Goal: Information Seeking & Learning: Learn about a topic

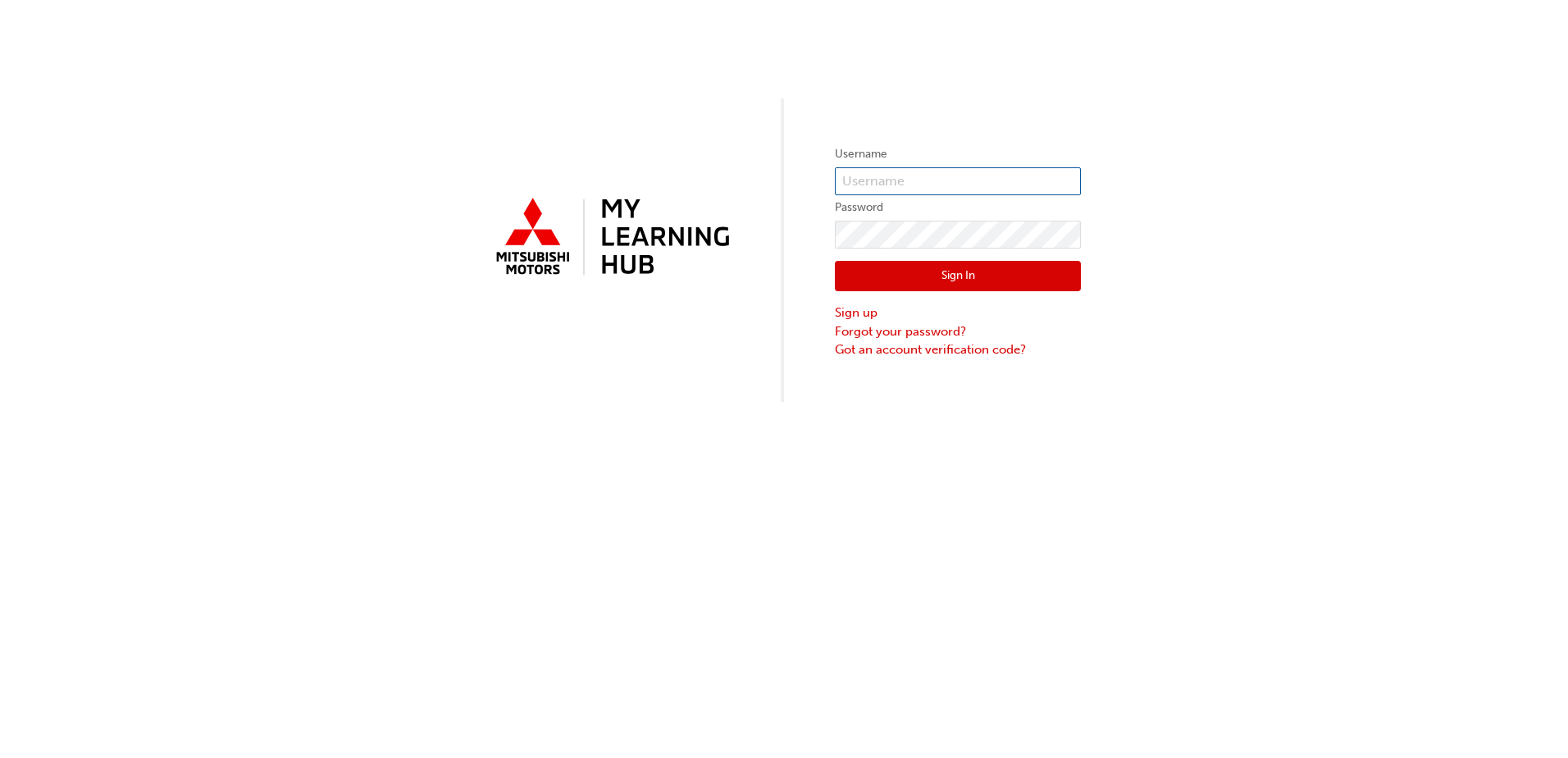
type input "0005884040"
click at [881, 173] on input "0005884040" at bounding box center [958, 181] width 246 height 28
click at [789, 265] on div "Username 0005884040 Password Sign In Sign up Forgot your password? Got an accou…" at bounding box center [784, 201] width 1568 height 402
click at [837, 284] on button "Sign In" at bounding box center [958, 276] width 246 height 31
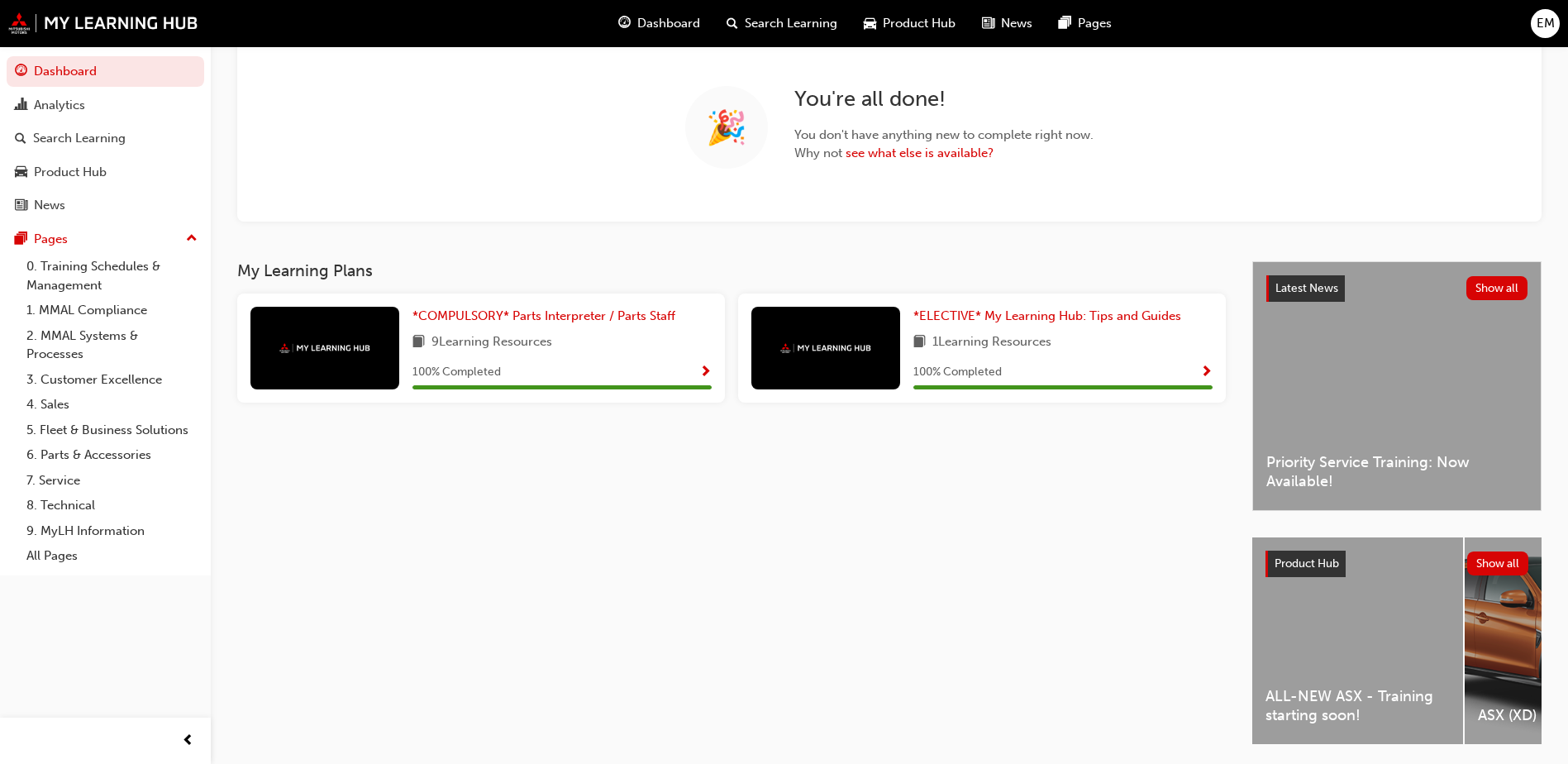
scroll to position [91, 0]
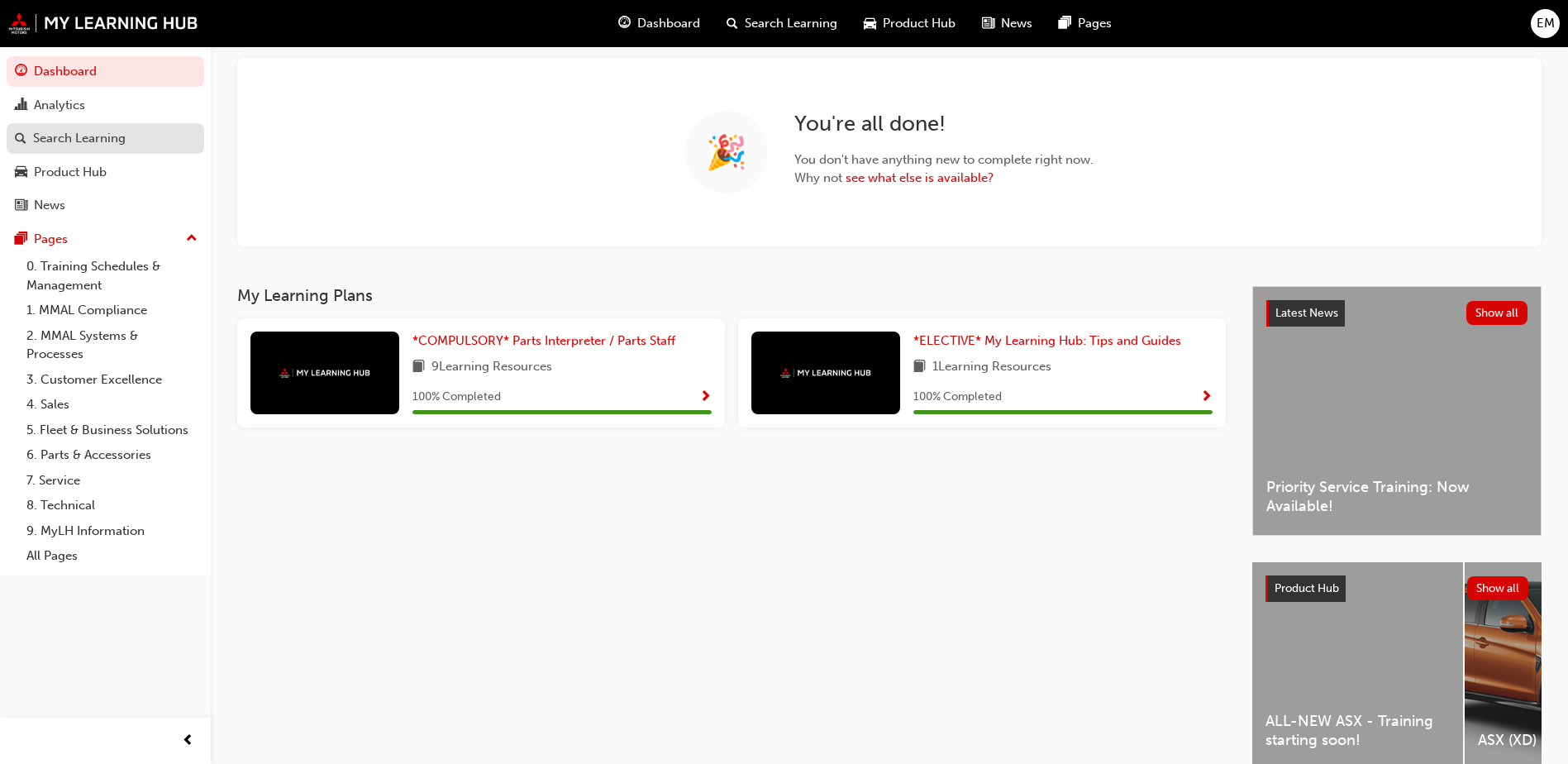
click at [58, 135] on div "Search Learning" at bounding box center [79, 138] width 93 height 19
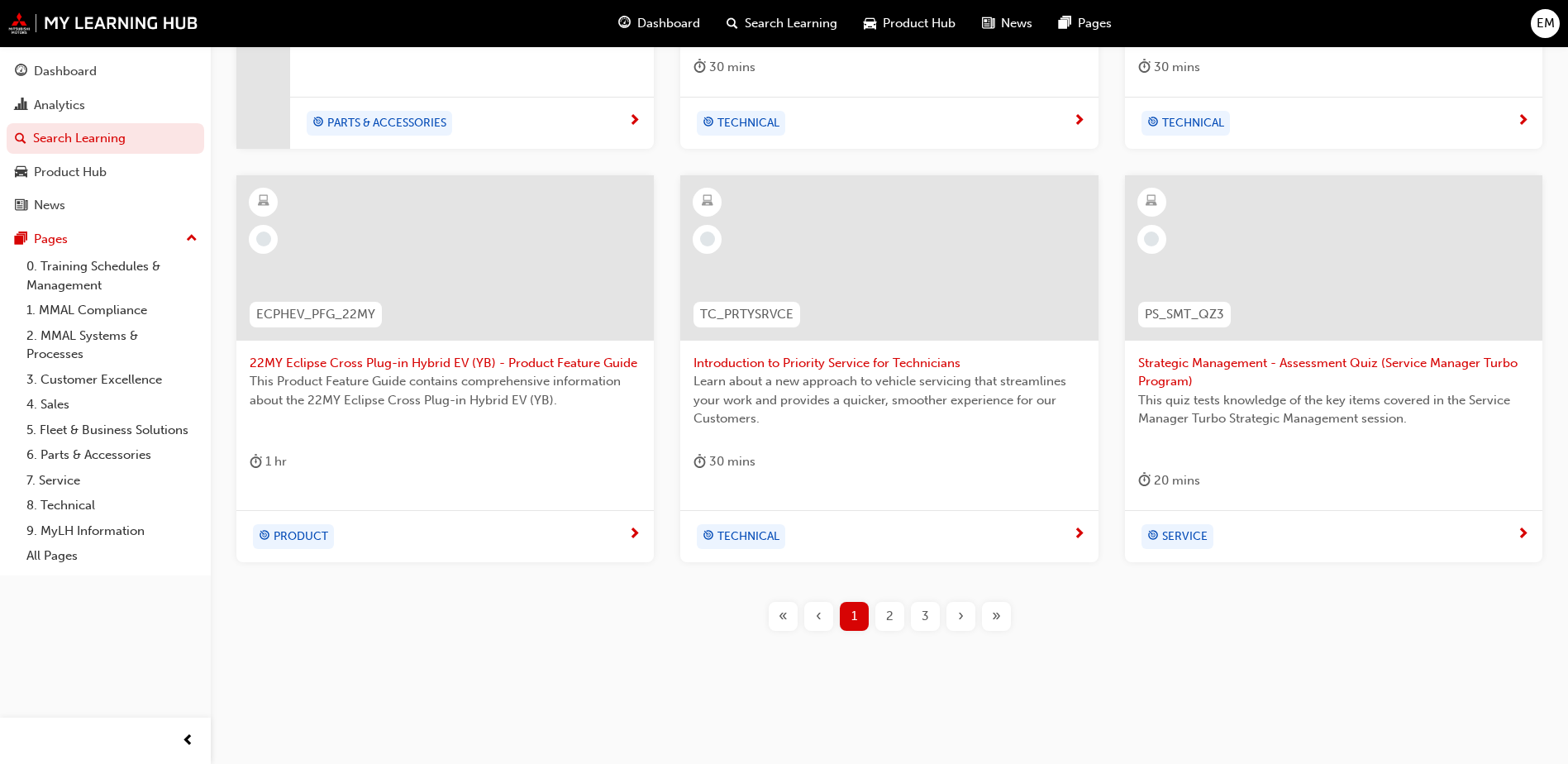
scroll to position [622, 0]
click at [888, 622] on span "2" at bounding box center [890, 614] width 7 height 19
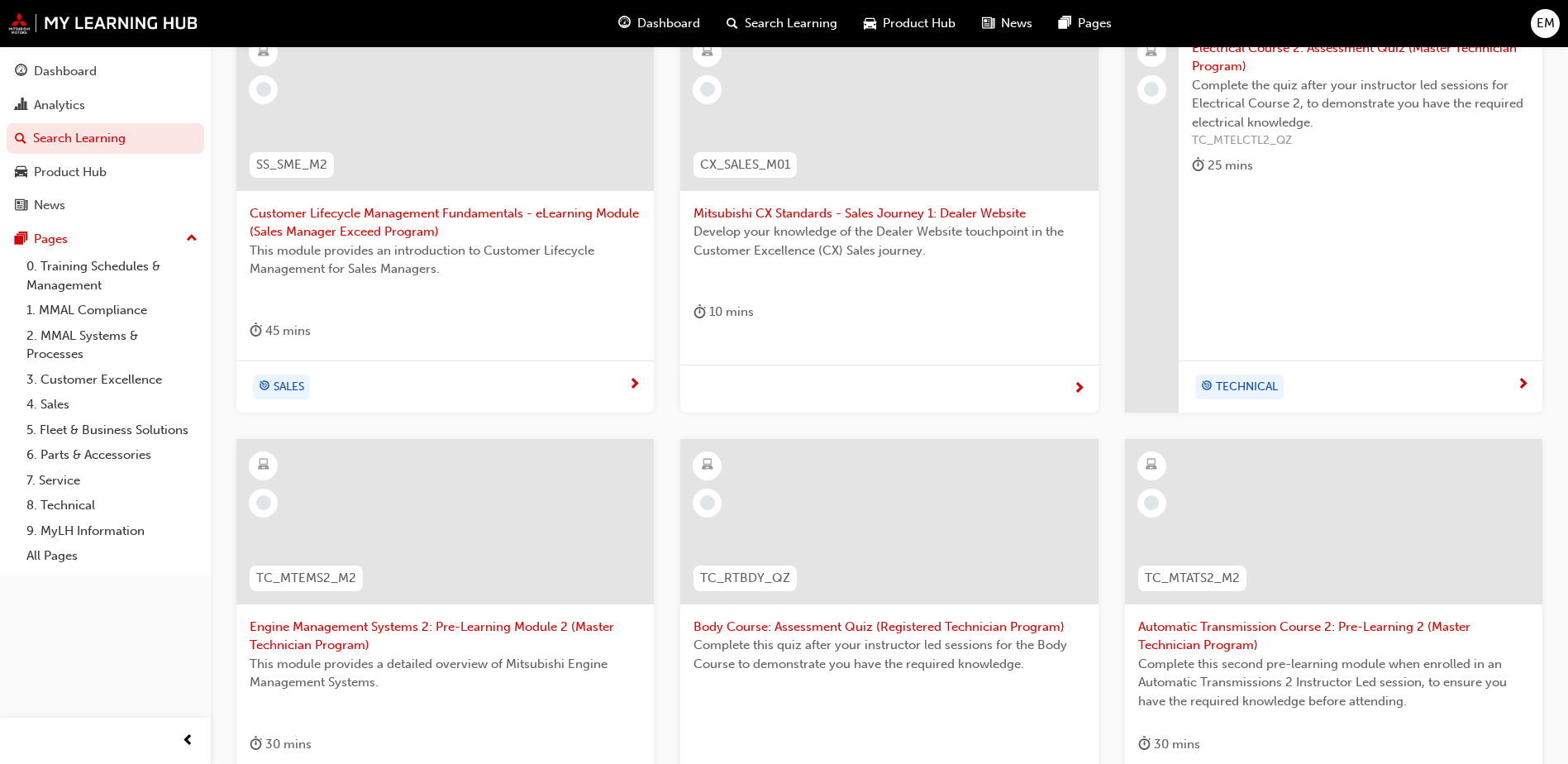
scroll to position [622, 0]
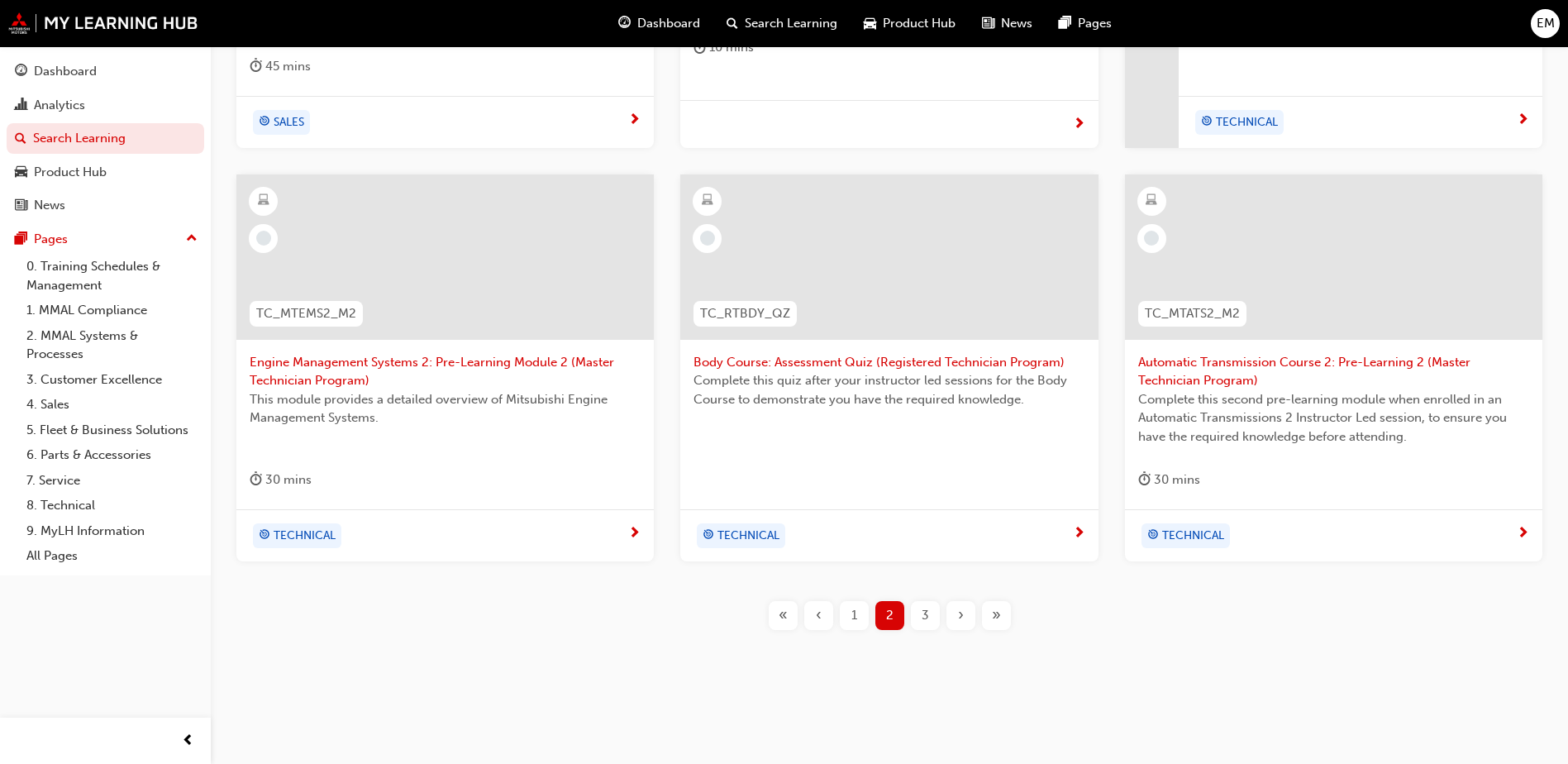
click at [919, 602] on div "3" at bounding box center [926, 615] width 29 height 29
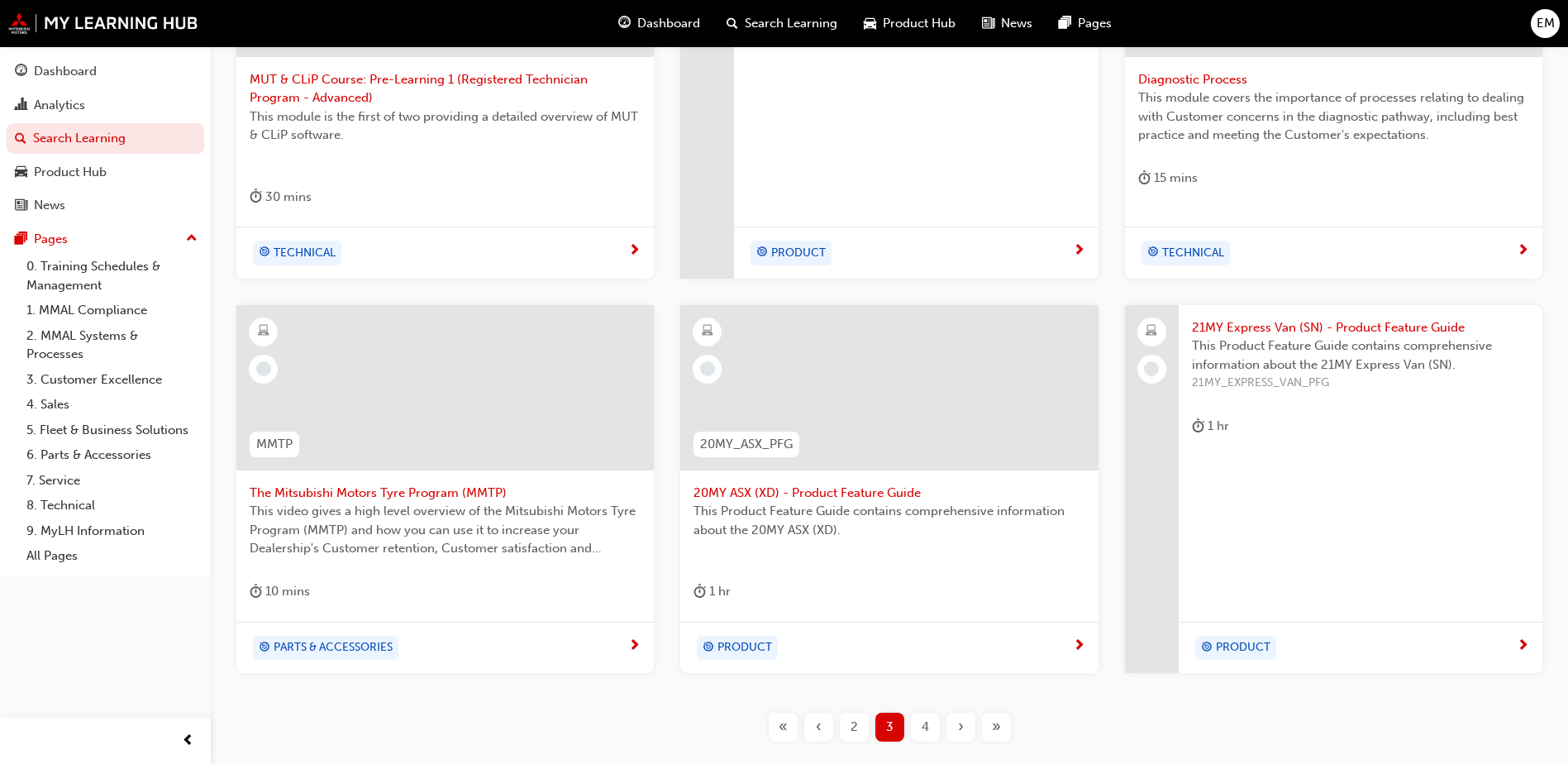
scroll to position [520, 0]
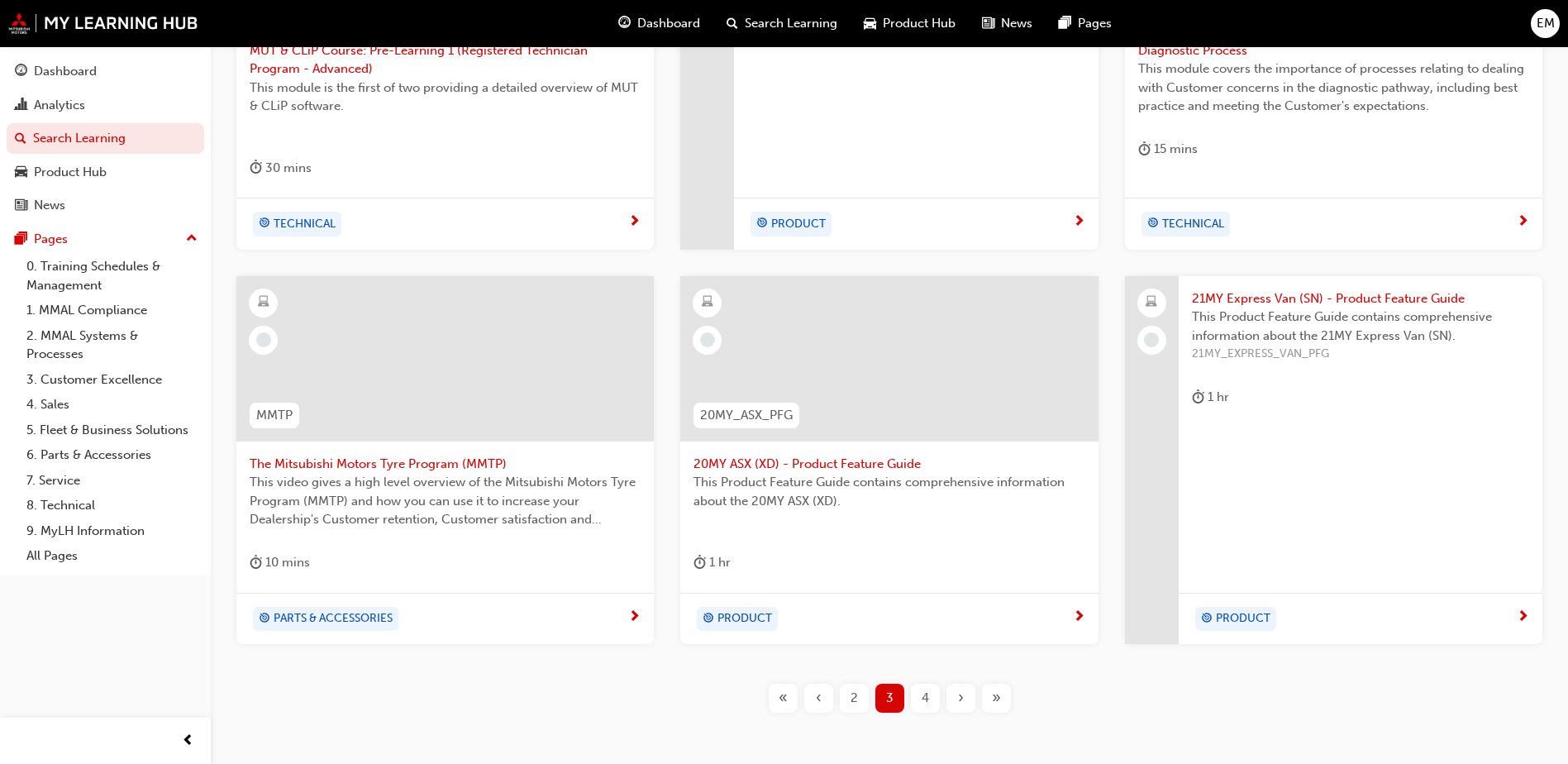
click at [535, 389] on div at bounding box center [445, 358] width 418 height 165
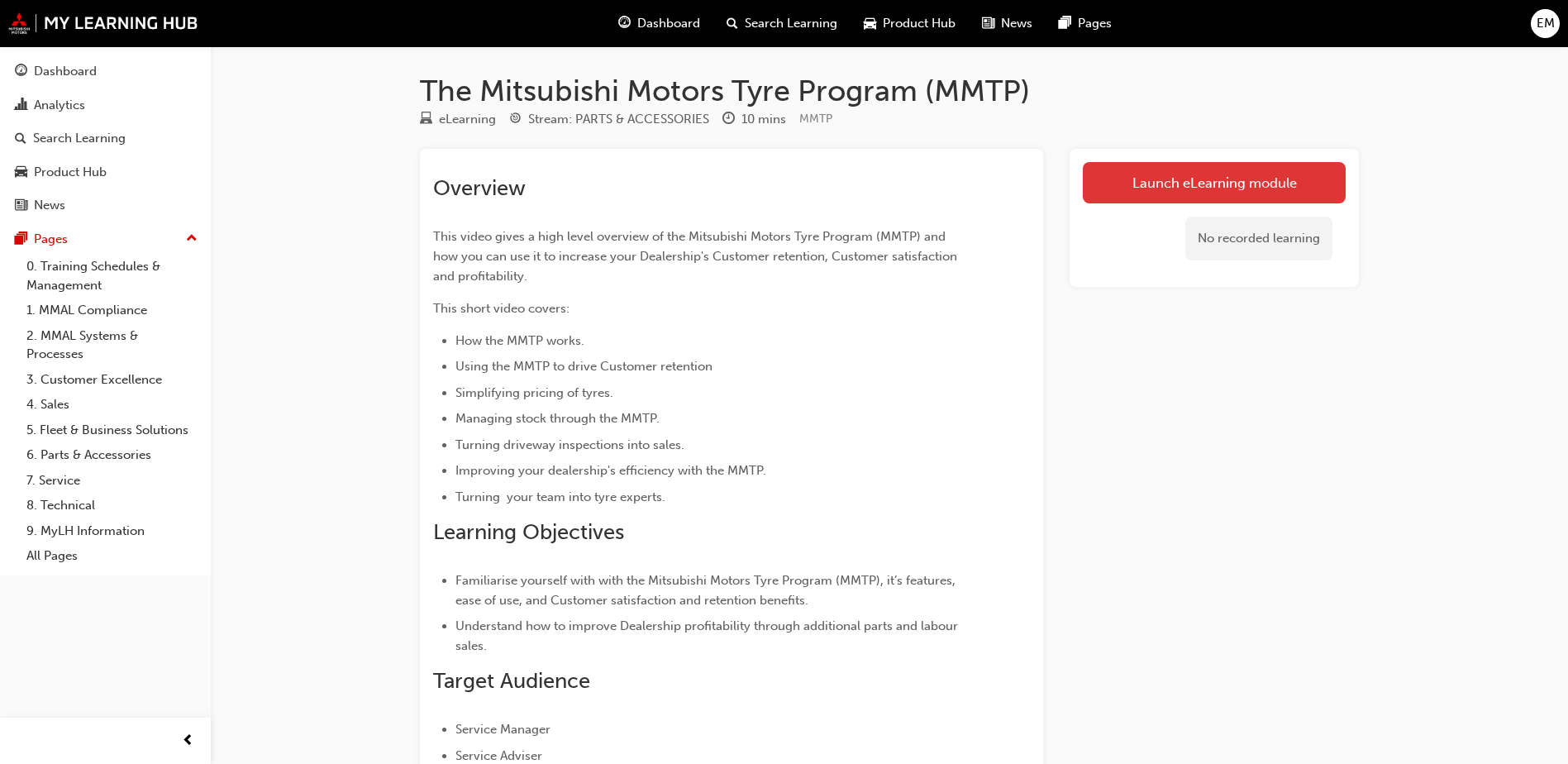
click at [1205, 189] on link "Launch eLearning module" at bounding box center [1214, 182] width 263 height 41
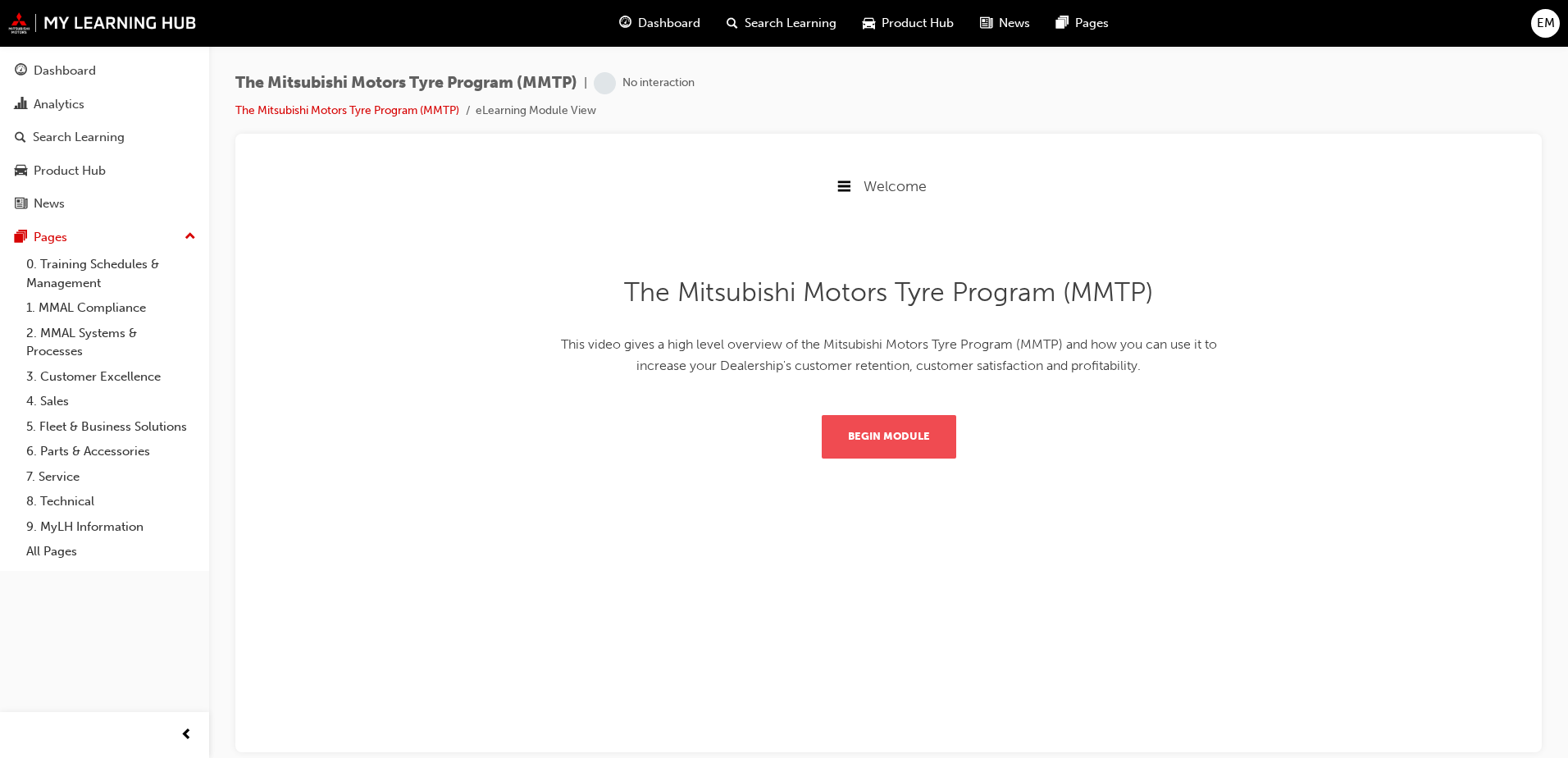
click at [870, 436] on button "Begin Module" at bounding box center [889, 435] width 135 height 43
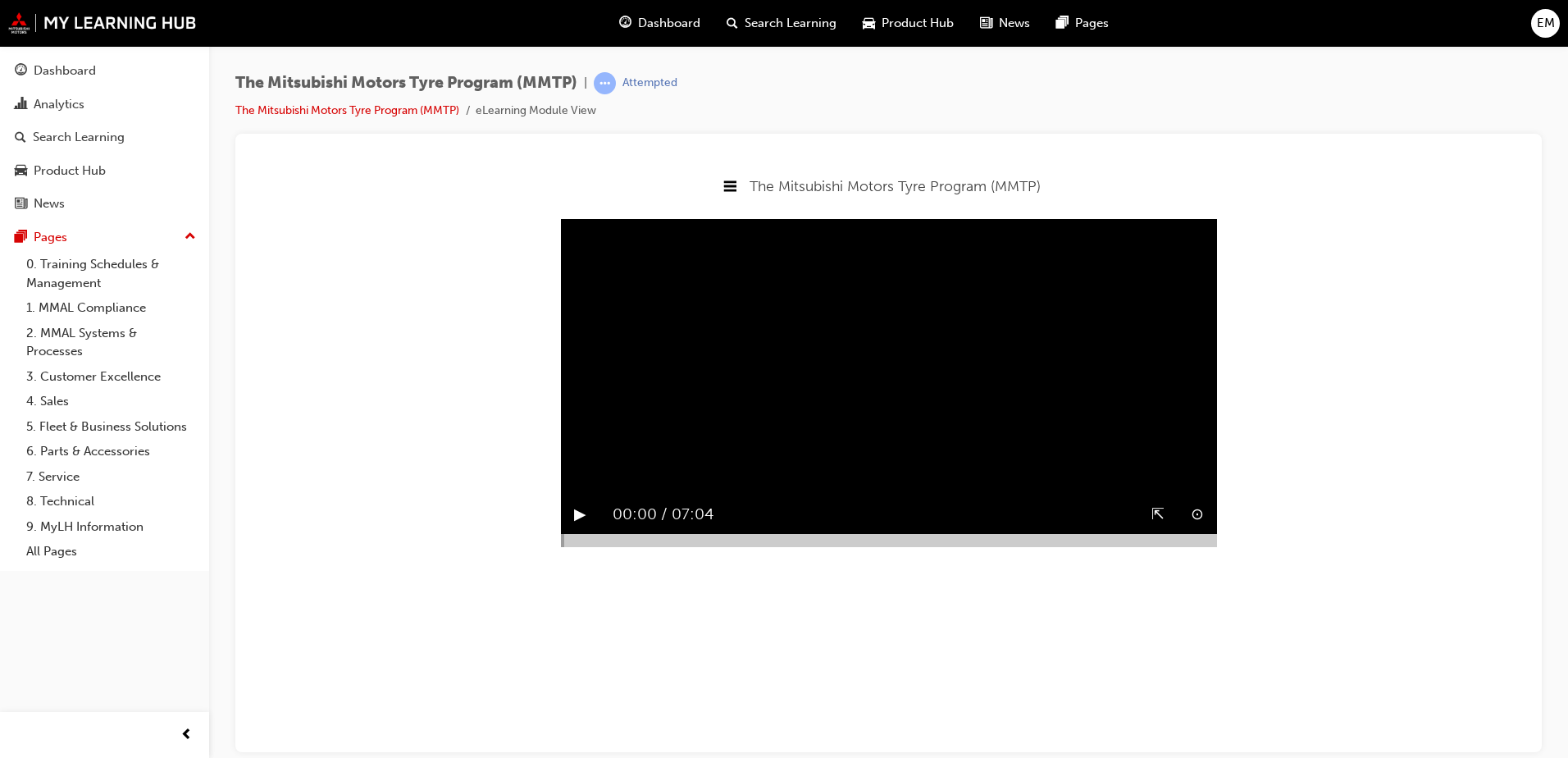
click at [575, 526] on button "▶︎" at bounding box center [580, 514] width 13 height 25
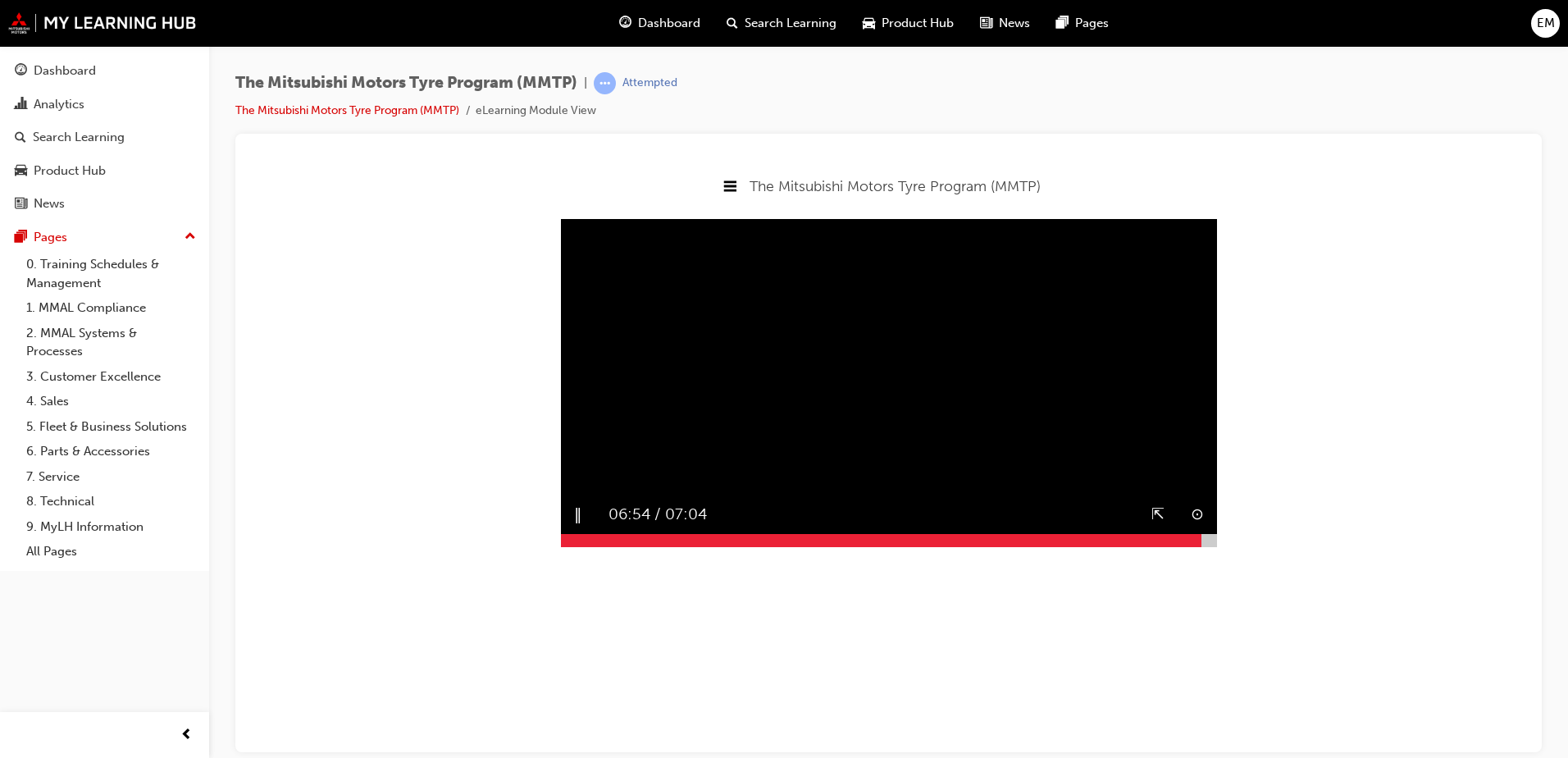
drag, startPoint x: 589, startPoint y: 579, endPoint x: 1202, endPoint y: 583, distance: 613.0
click at [1202, 546] on div at bounding box center [889, 539] width 656 height 14
click at [586, 526] on button "▶︎" at bounding box center [580, 514] width 13 height 25
click at [1207, 546] on div at bounding box center [889, 539] width 656 height 14
click at [567, 533] on div "▶︎" at bounding box center [580, 514] width 39 height 39
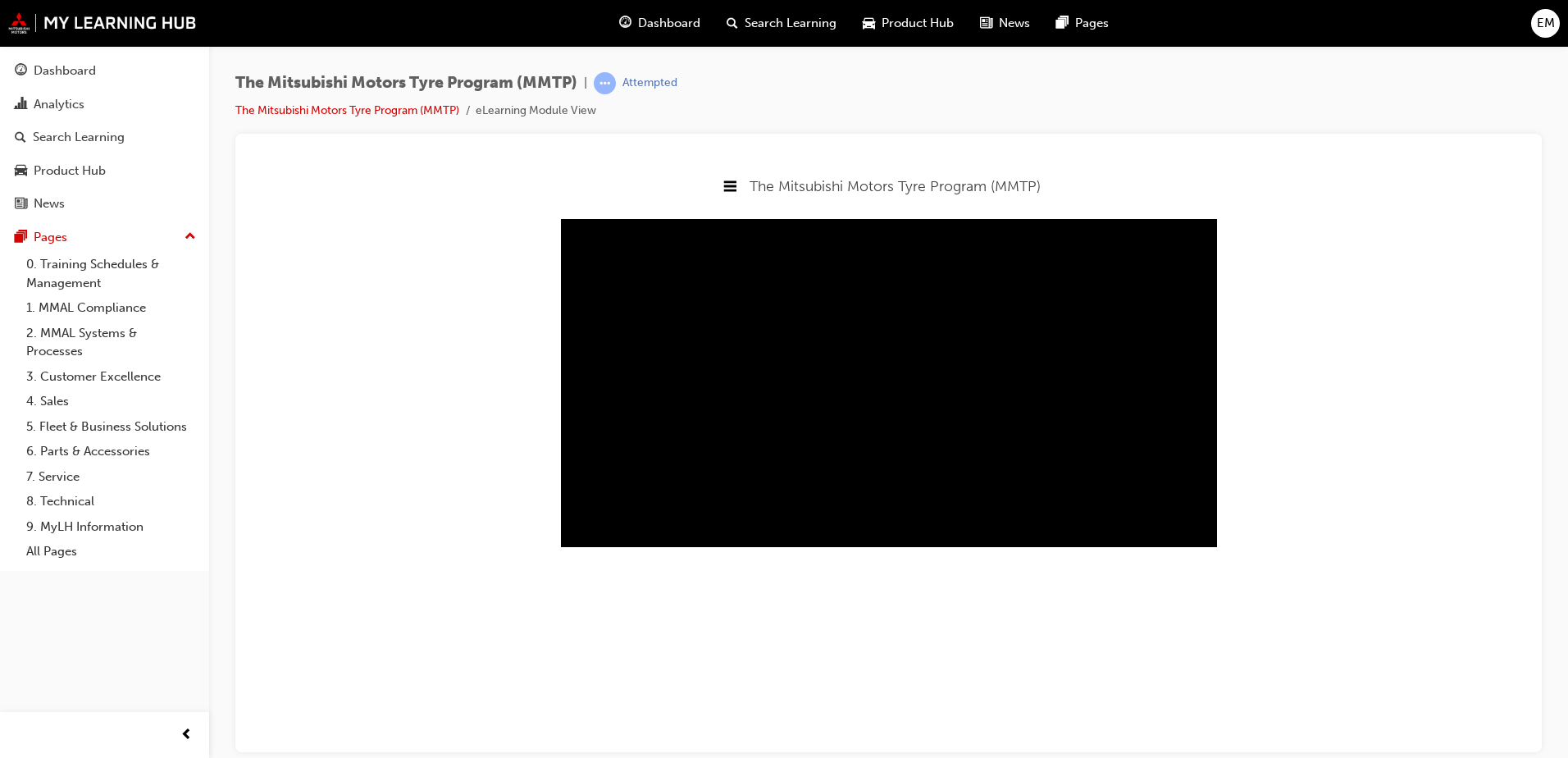
drag, startPoint x: 784, startPoint y: 414, endPoint x: 782, endPoint y: 425, distance: 11.2
click at [784, 414] on video "Sorry, your browser does not support embedded videos. Download Instead" at bounding box center [889, 382] width 656 height 328
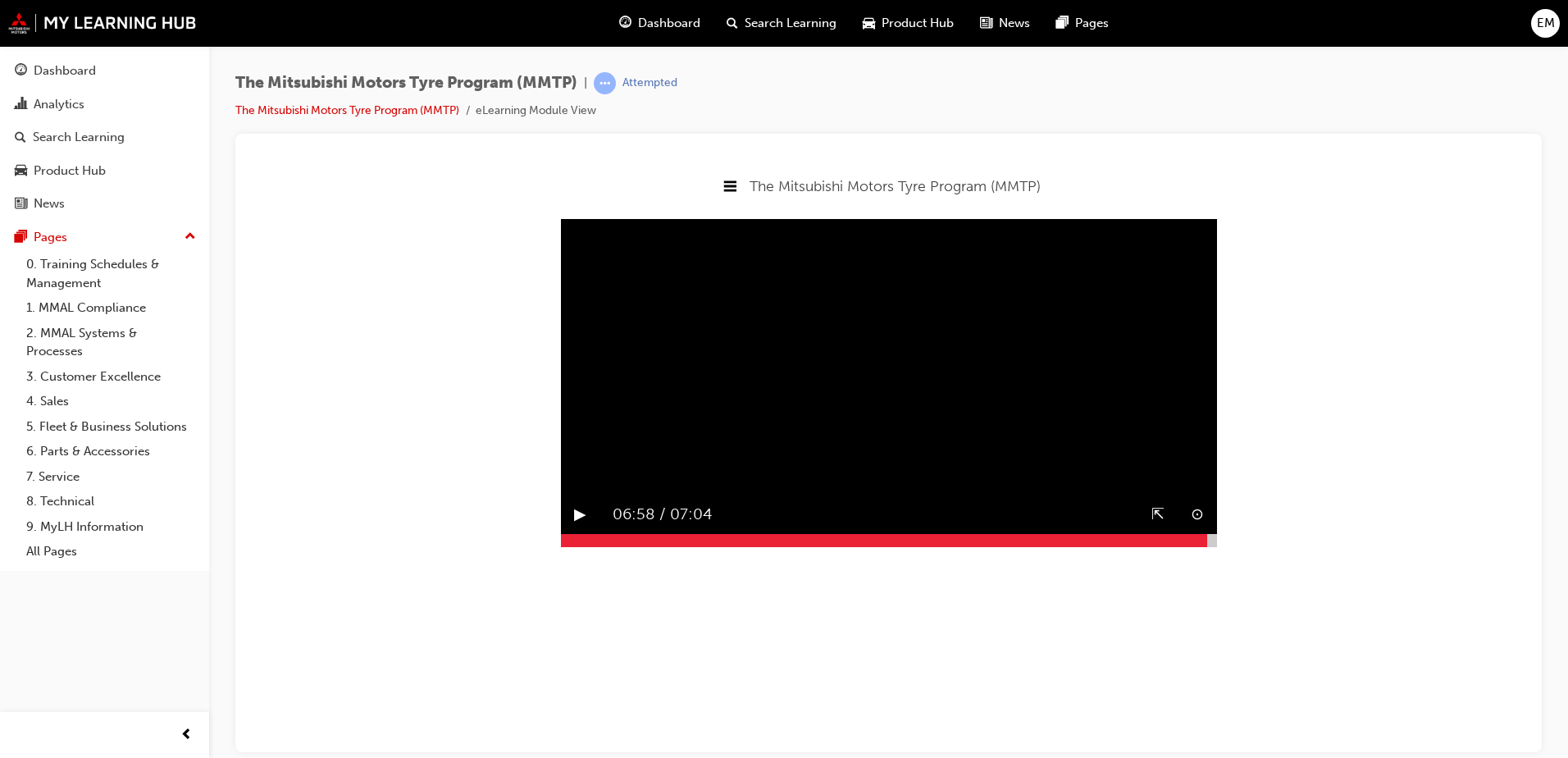
click at [756, 373] on video "Sorry, your browser does not support embedded videos. Download Instead" at bounding box center [889, 382] width 656 height 328
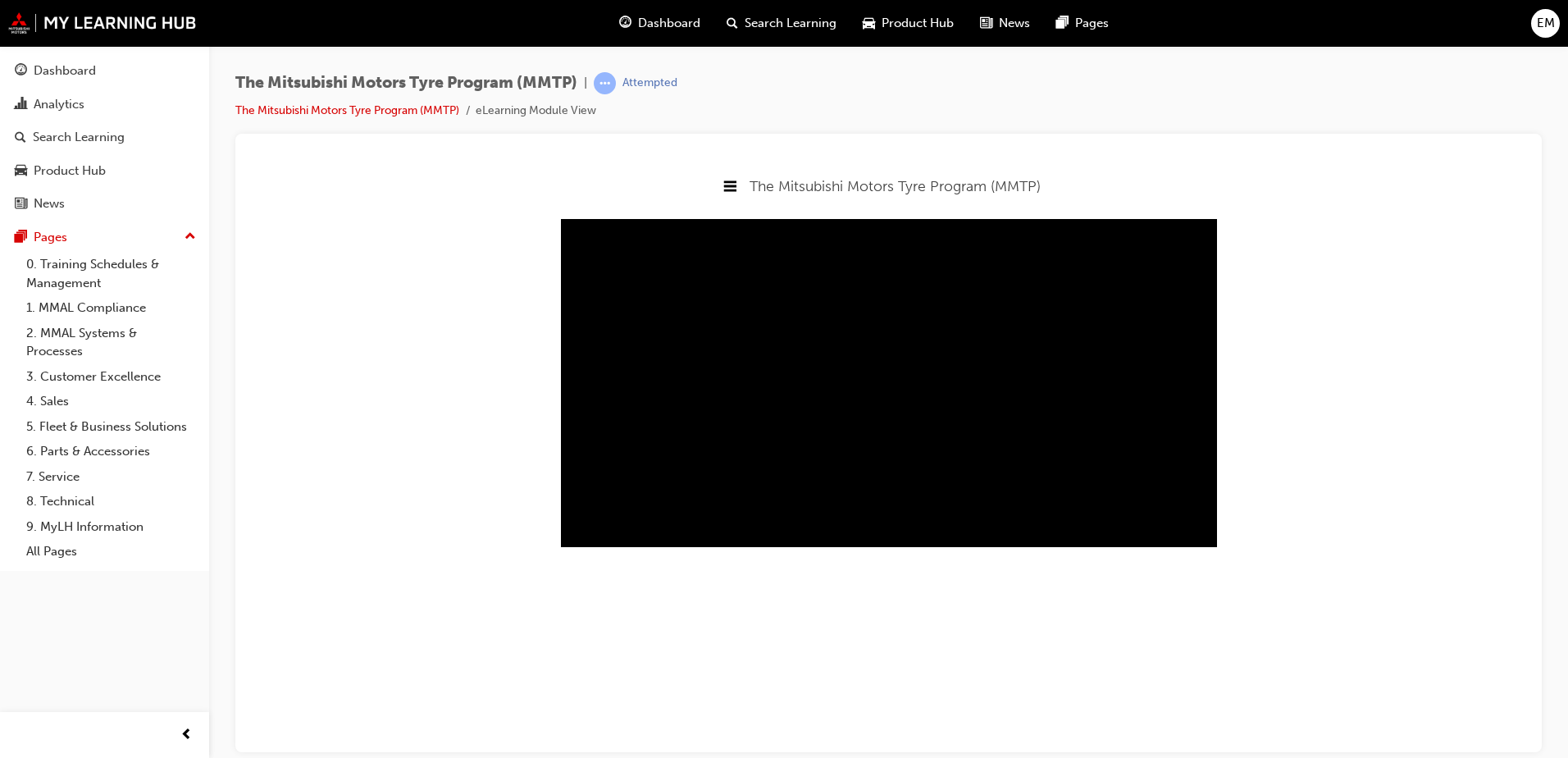
click at [756, 373] on video "Sorry, your browser does not support embedded videos. Download Instead" at bounding box center [889, 382] width 656 height 328
click at [569, 533] on div "‖" at bounding box center [578, 514] width 34 height 39
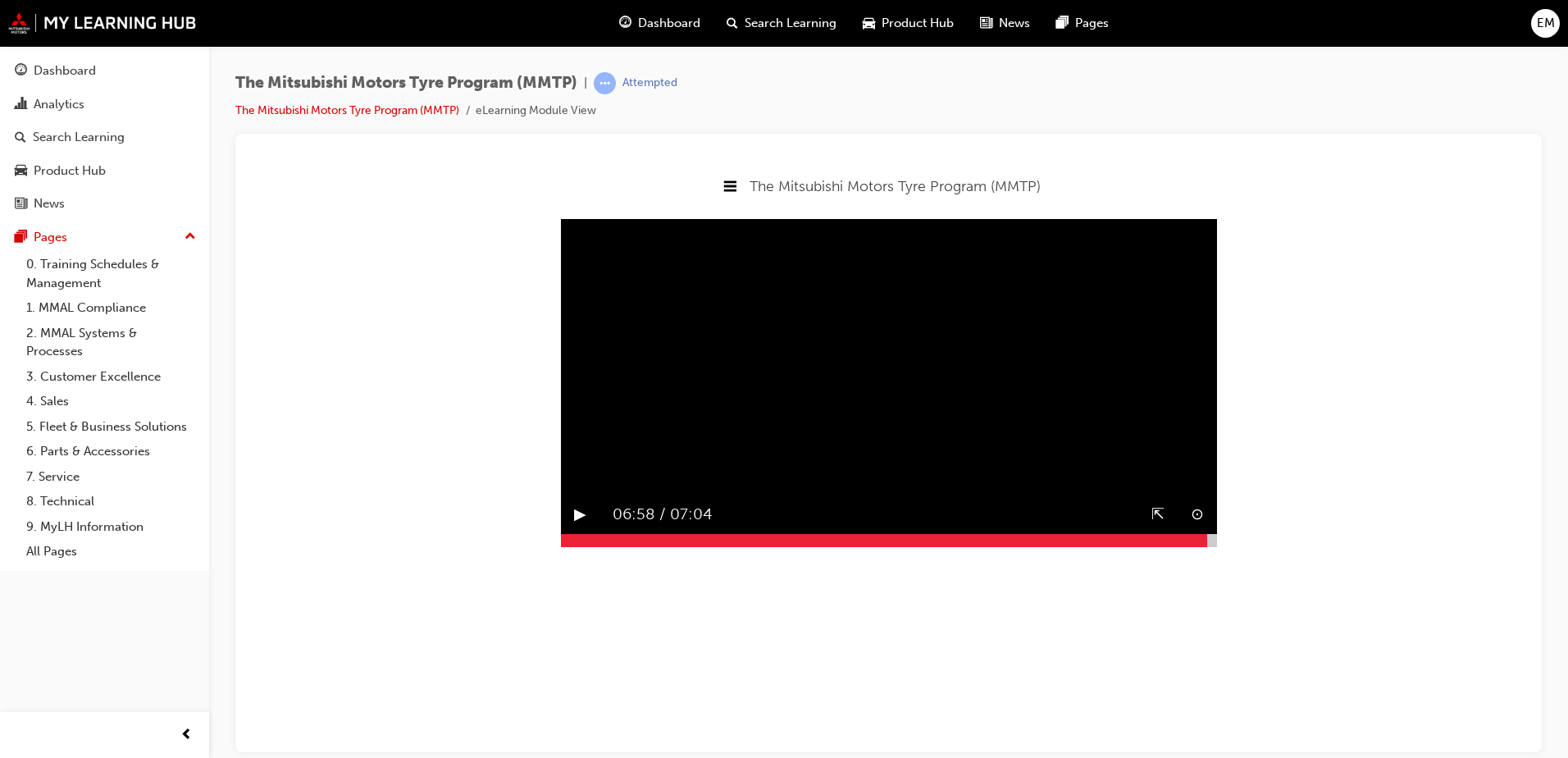
click at [571, 533] on div "▶︎" at bounding box center [580, 514] width 39 height 39
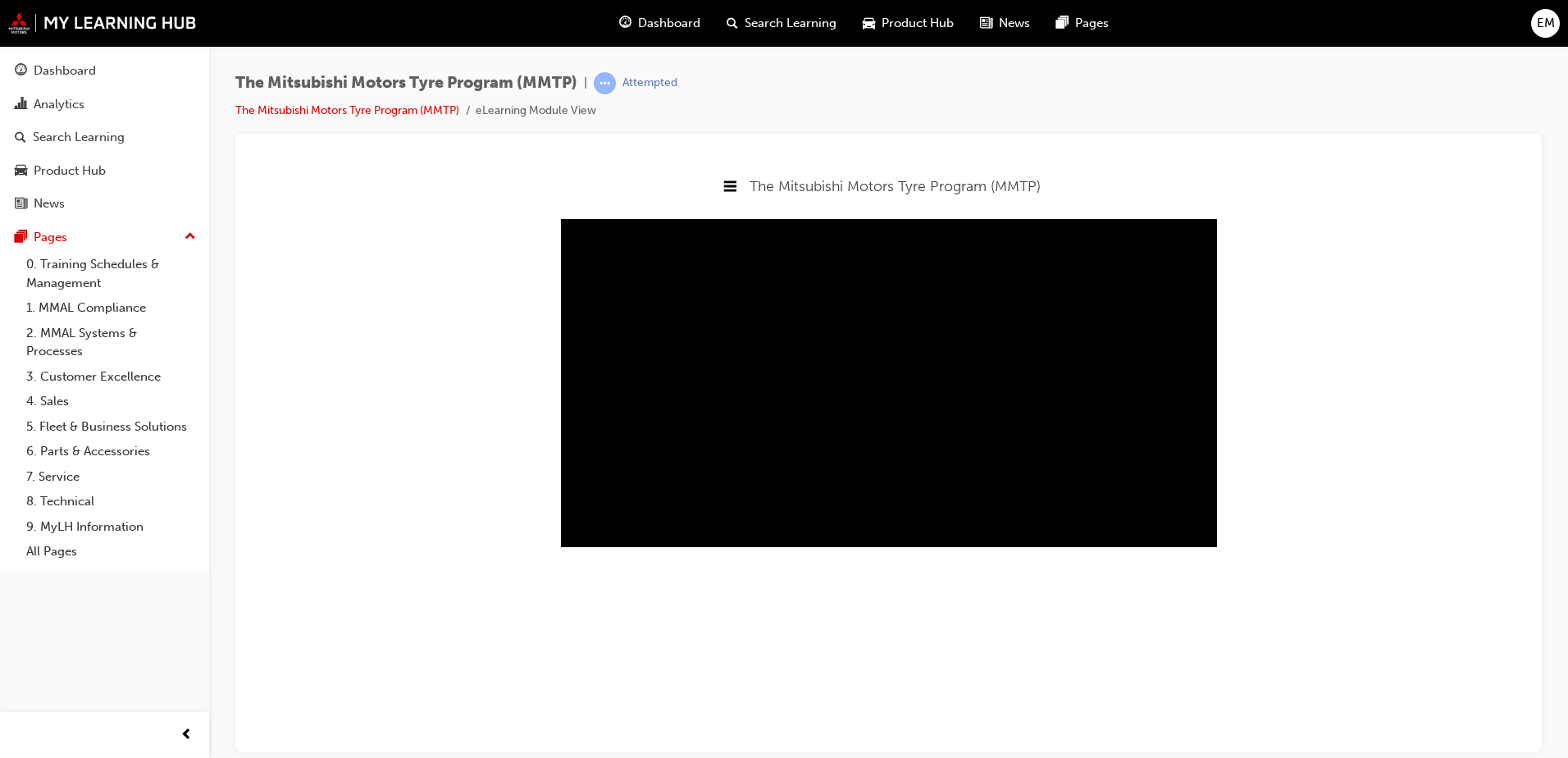
click at [375, 118] on li "The Mitsubishi Motors Tyre Program (MMTP)" at bounding box center [356, 110] width 241 height 19
click at [376, 113] on link "The Mitsubishi Motors Tyre Program (MMTP)" at bounding box center [347, 109] width 223 height 14
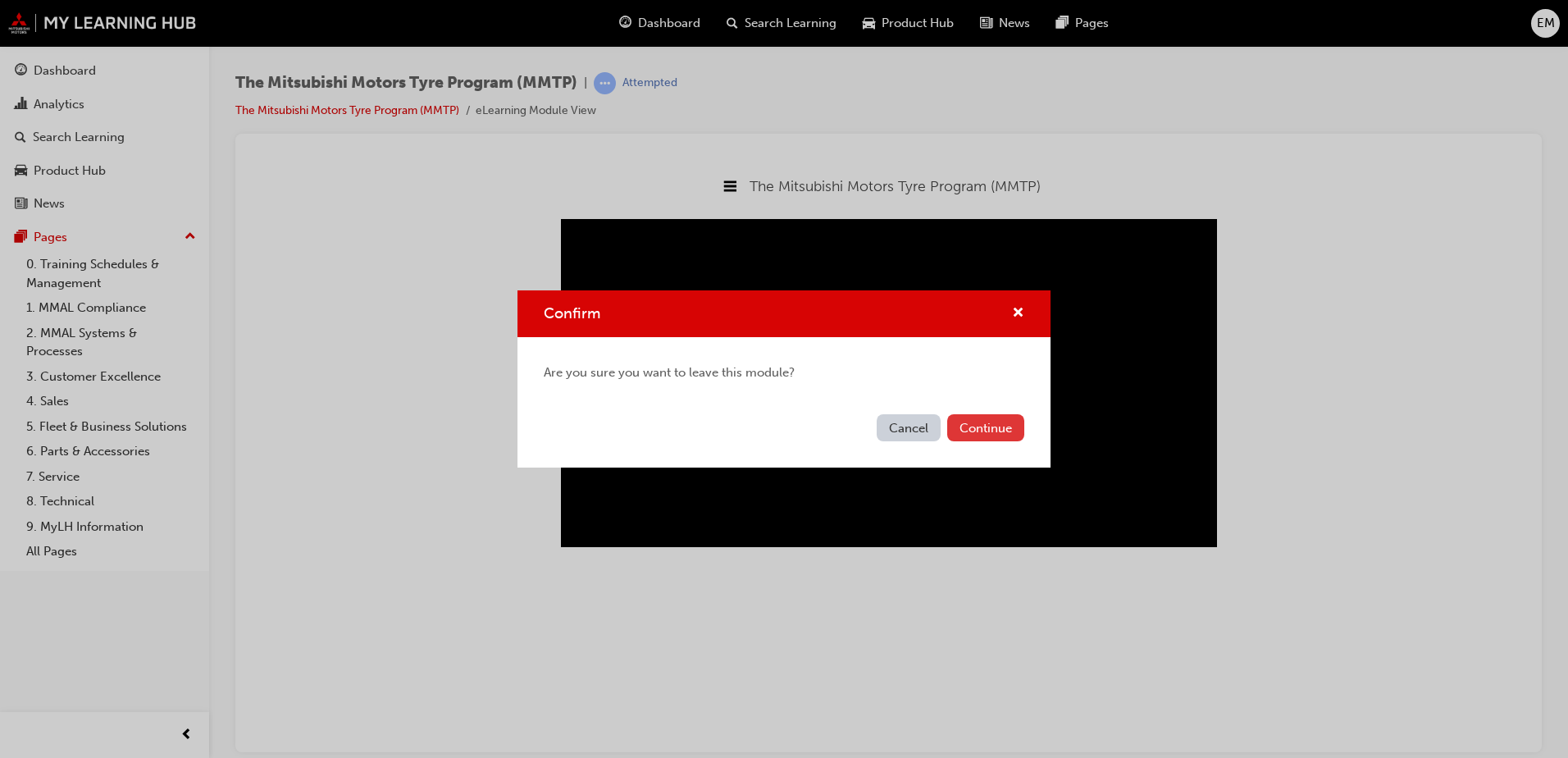
click at [1006, 435] on button "Continue" at bounding box center [985, 428] width 77 height 27
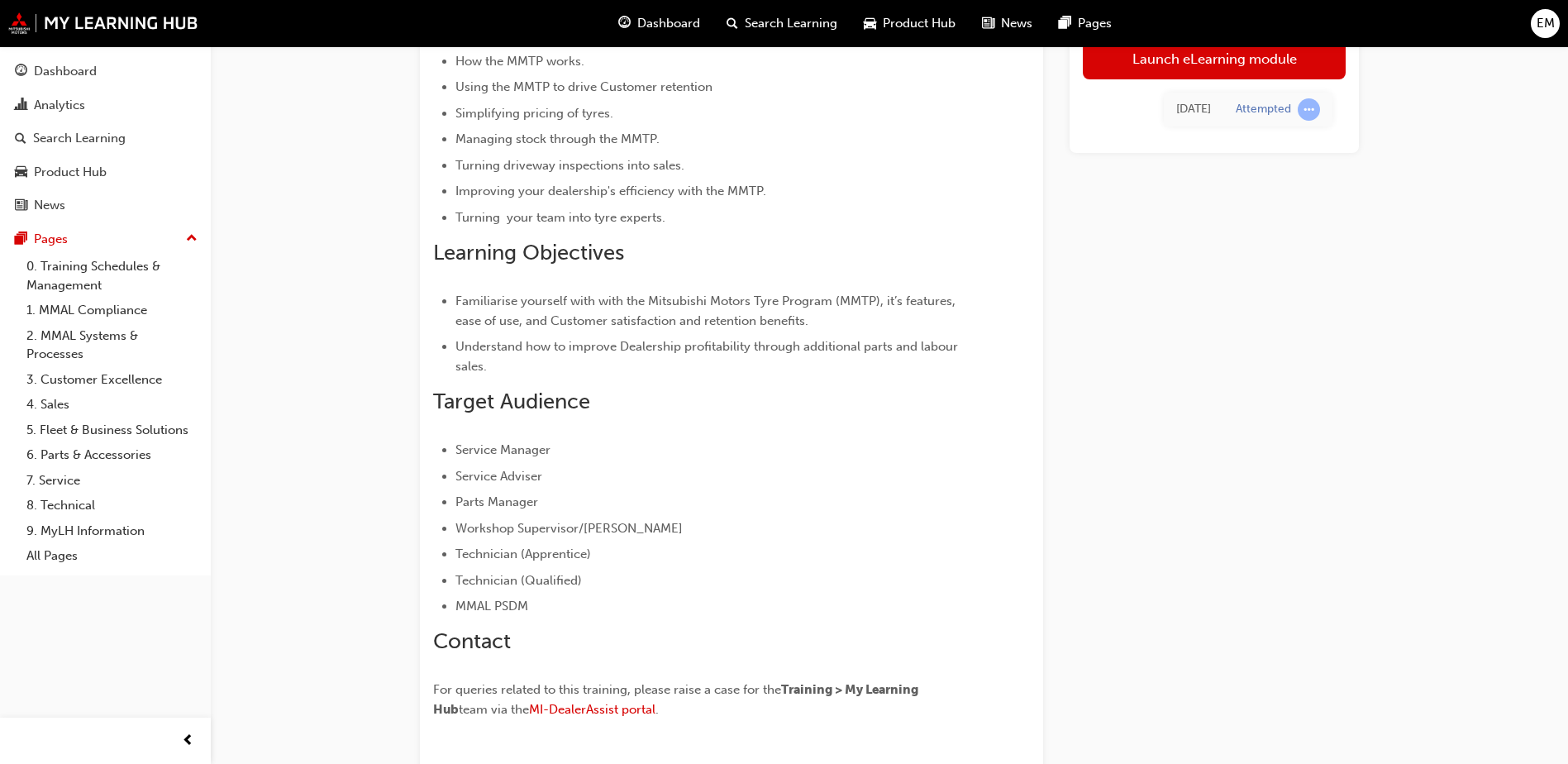
scroll to position [67, 0]
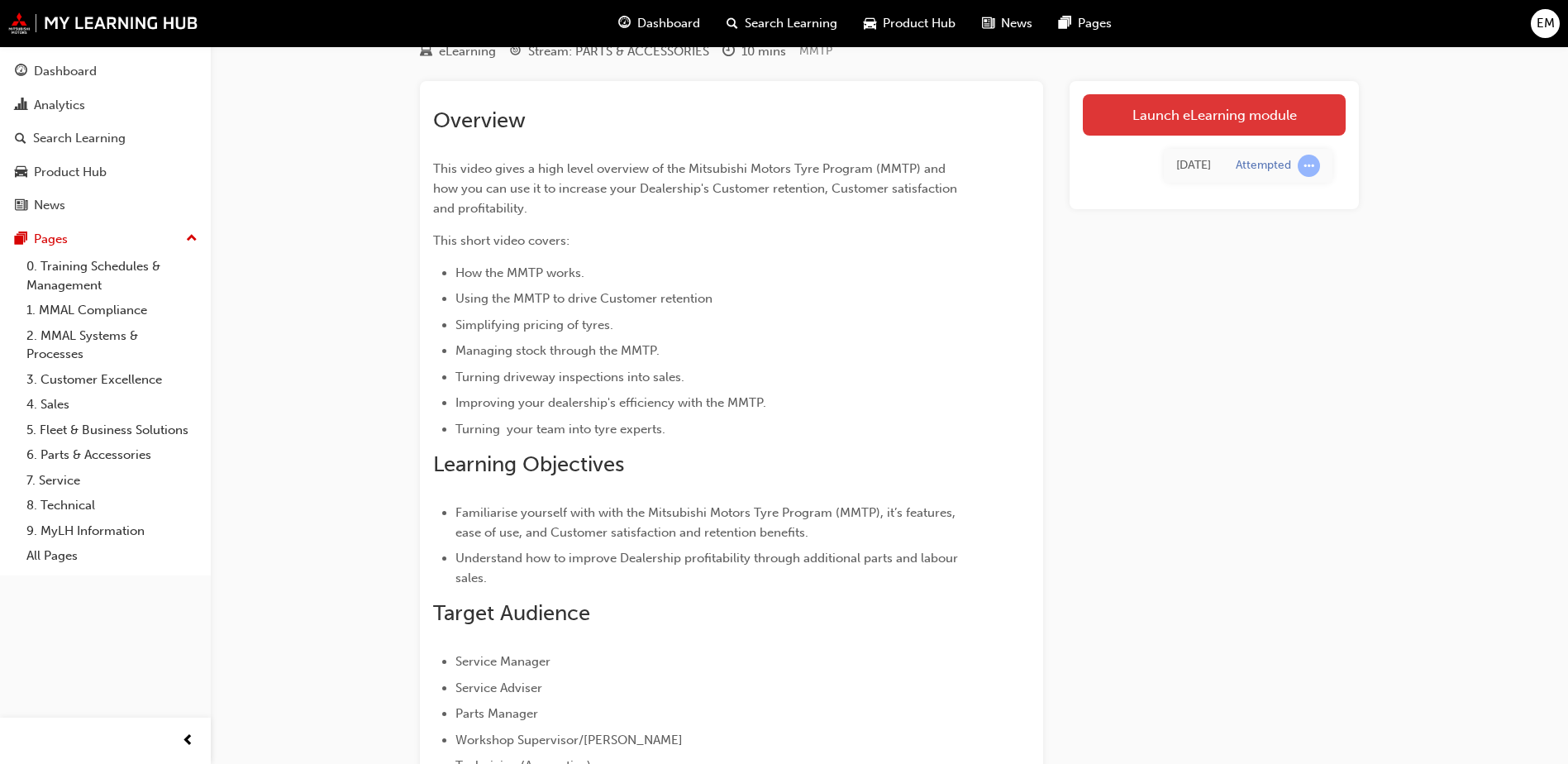
click at [1168, 117] on link "Launch eLearning module" at bounding box center [1214, 114] width 263 height 41
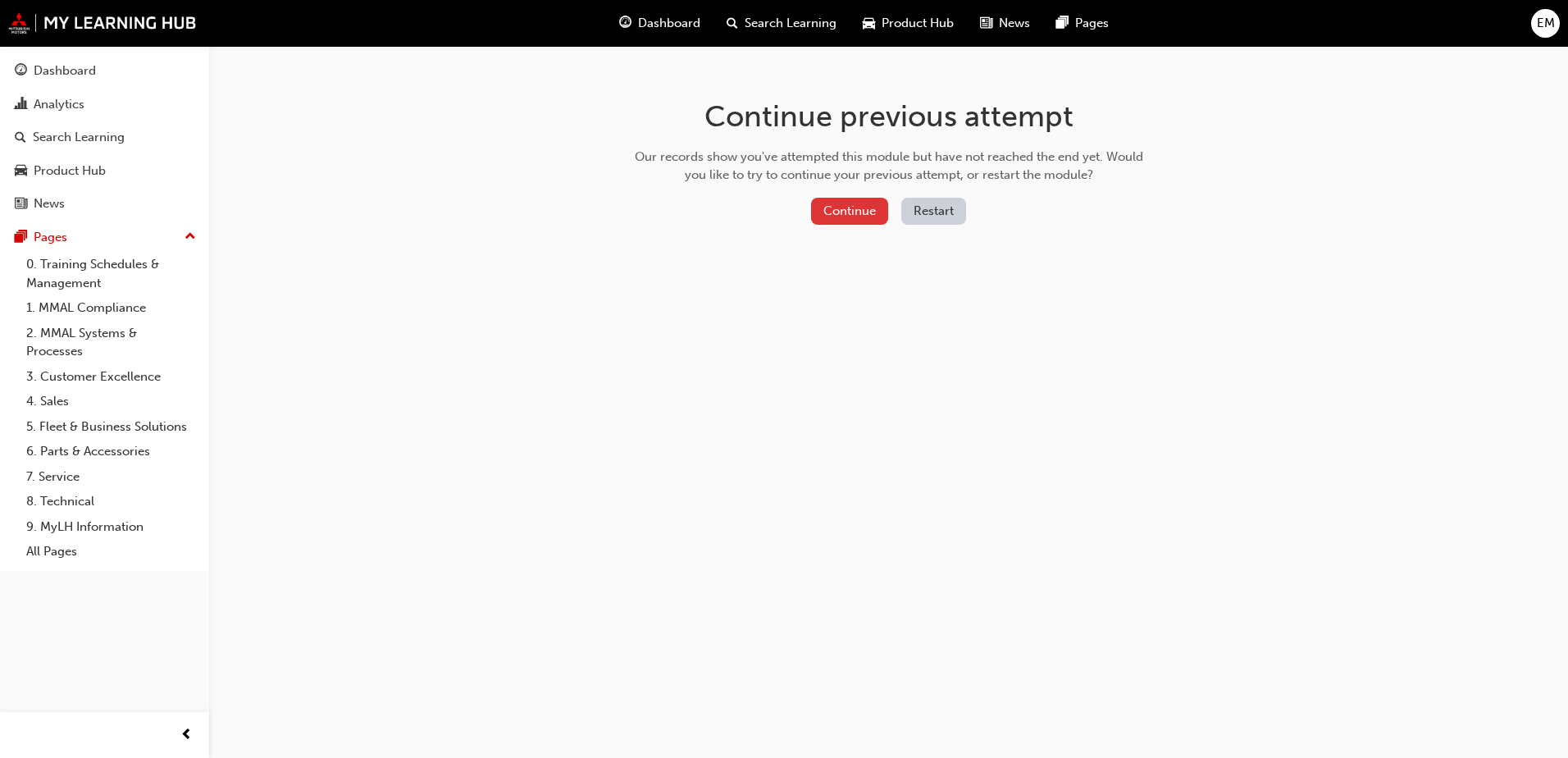
click at [844, 217] on button "Continue" at bounding box center [849, 211] width 77 height 27
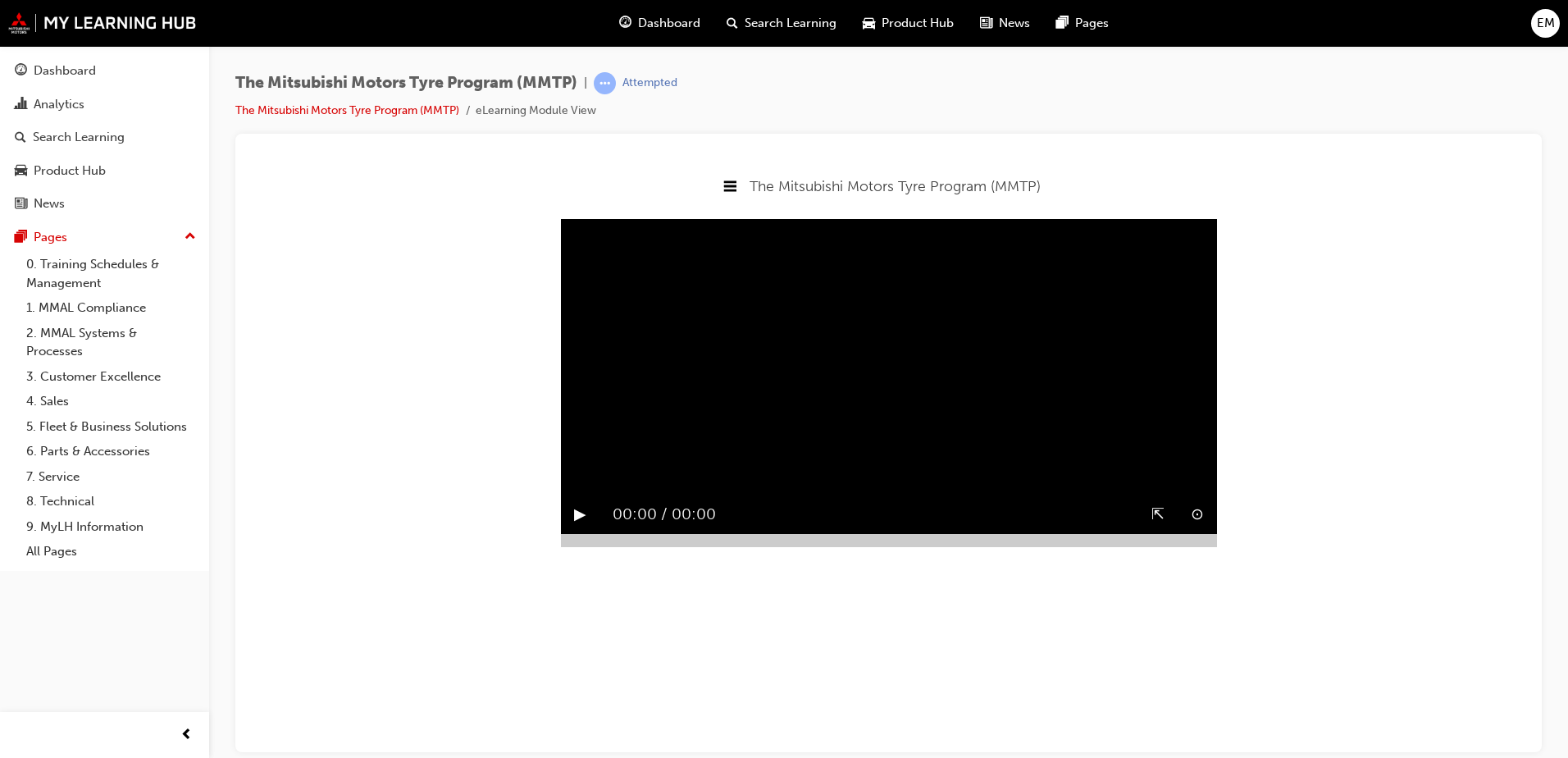
click at [576, 501] on button "▶︎" at bounding box center [580, 514] width 13 height 25
click at [375, 108] on link "The Mitsubishi Motors Tyre Program (MMTP)" at bounding box center [347, 109] width 223 height 14
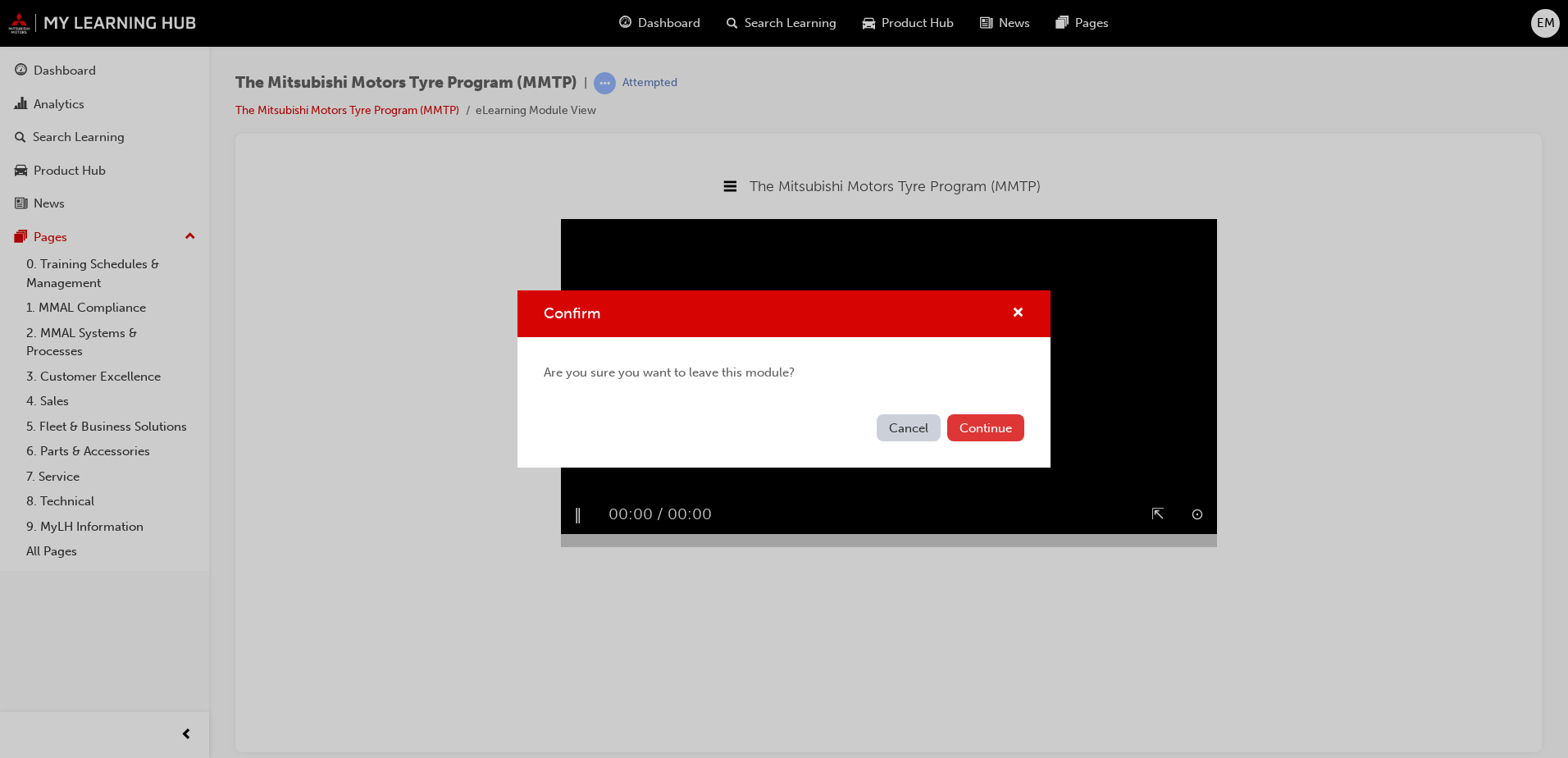
click at [1012, 441] on button "Continue" at bounding box center [985, 428] width 77 height 27
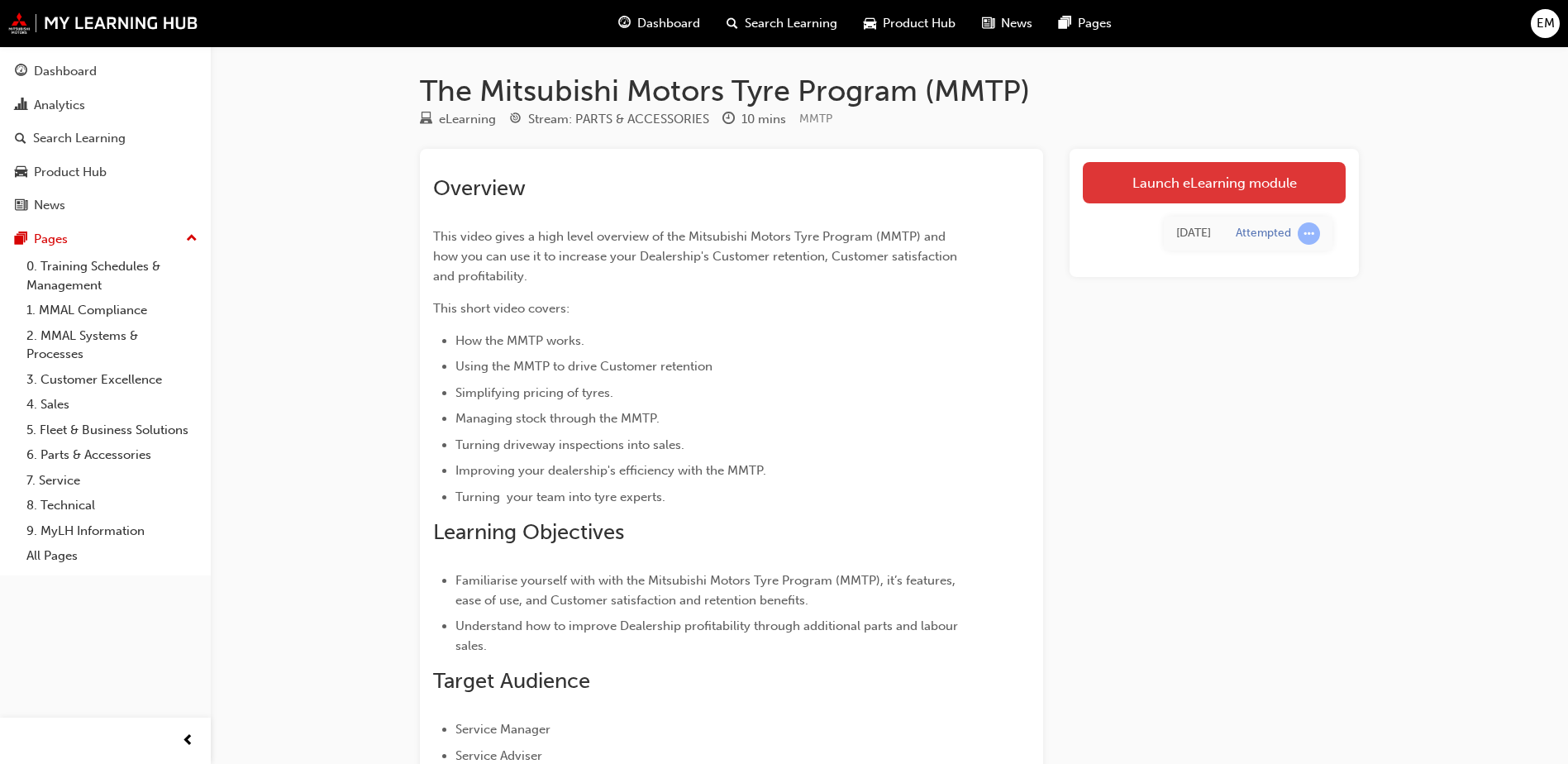
click at [1251, 193] on link "Launch eLearning module" at bounding box center [1214, 182] width 263 height 41
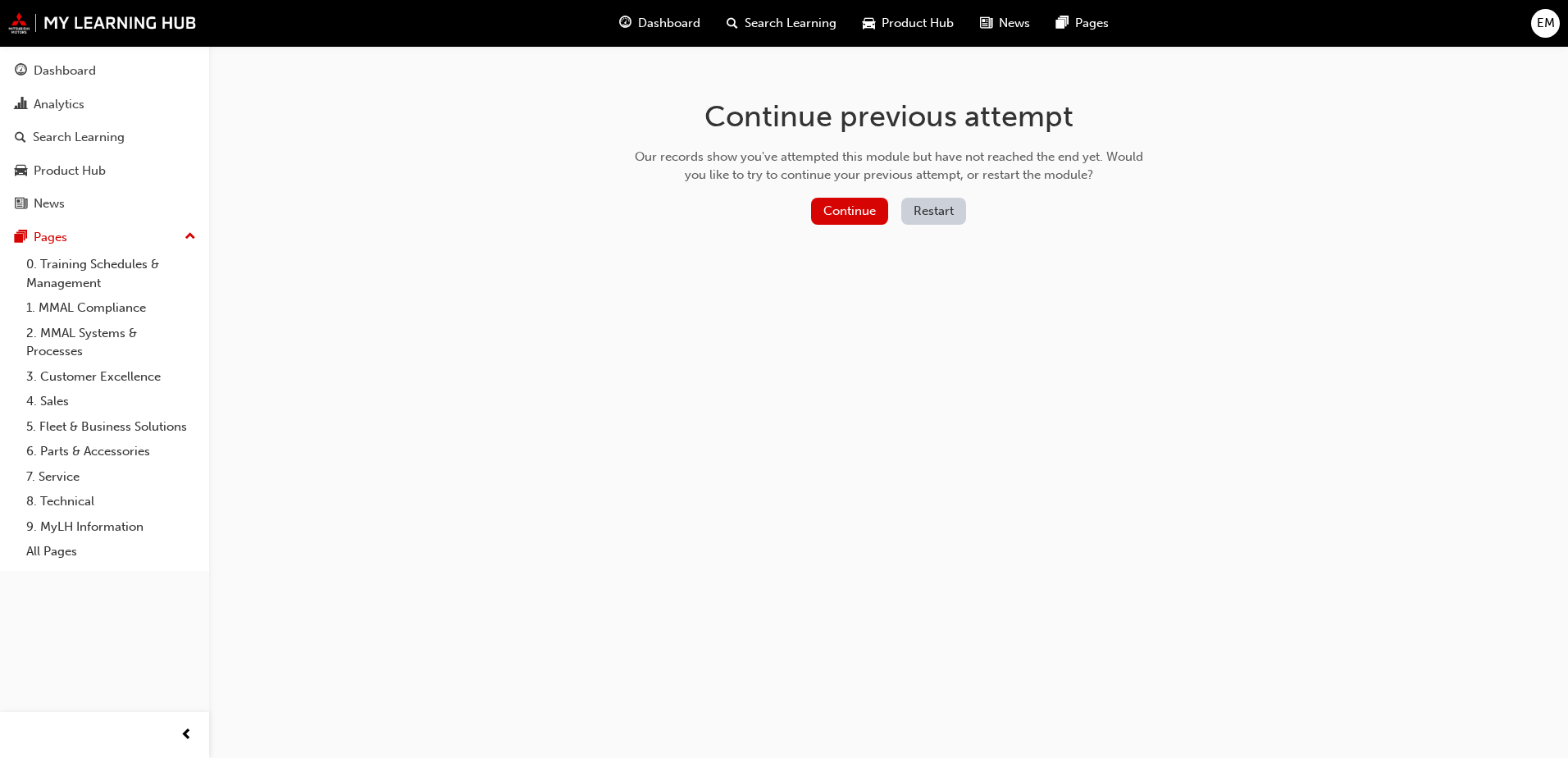
click at [910, 217] on button "Restart" at bounding box center [934, 211] width 65 height 27
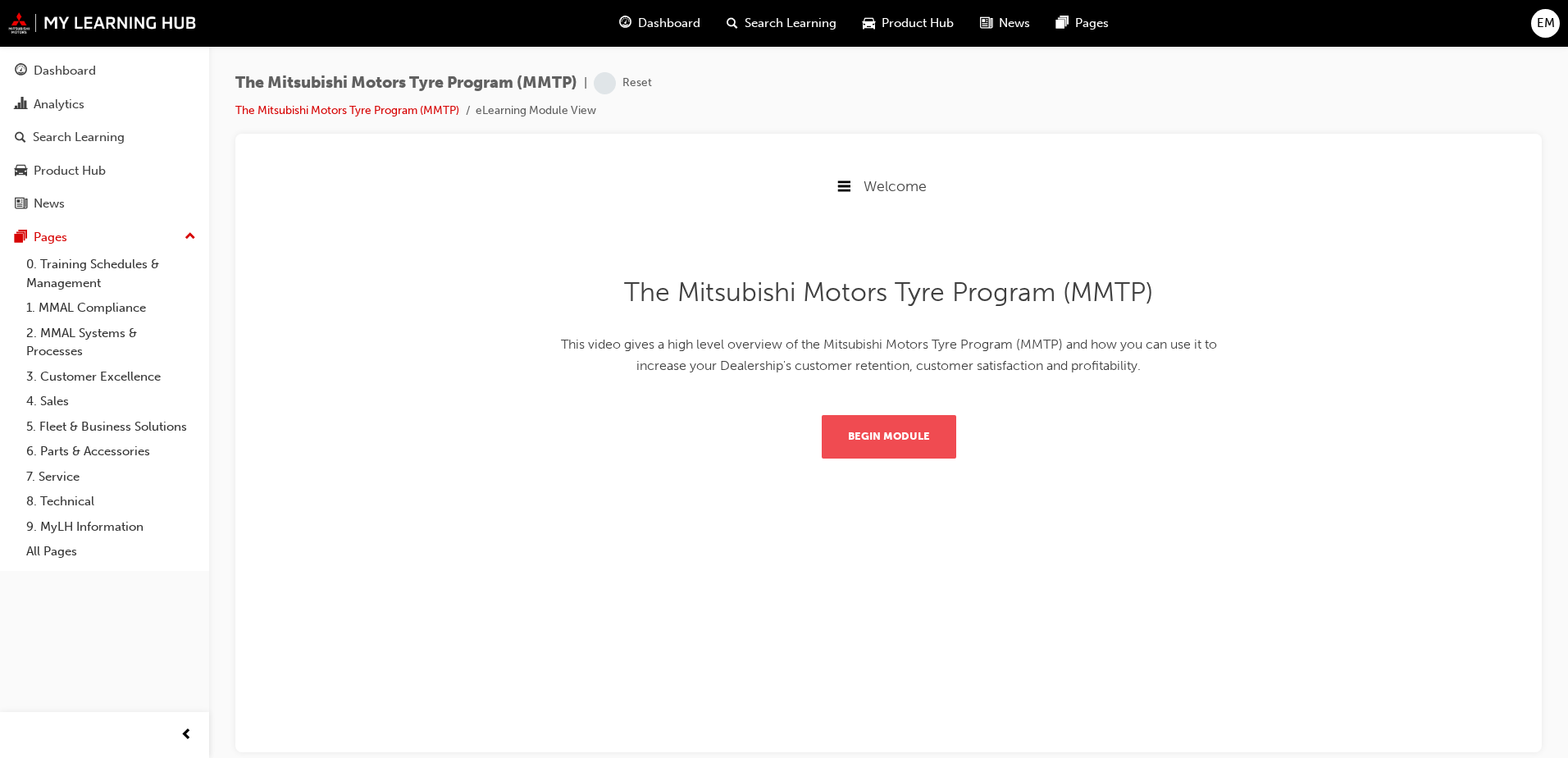
click at [924, 451] on button "Begin Module" at bounding box center [889, 435] width 135 height 43
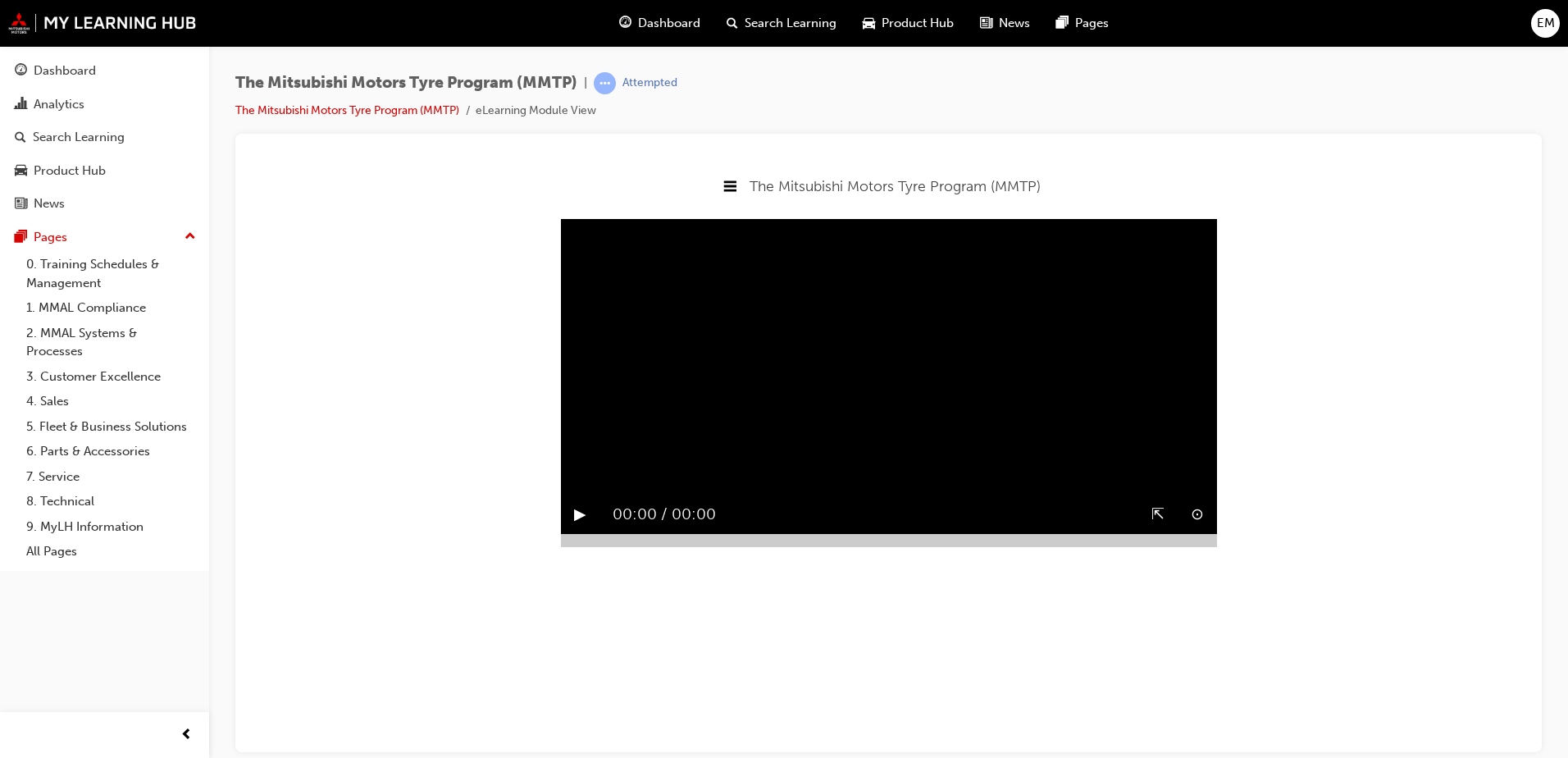
click at [586, 501] on button "▶︎" at bounding box center [580, 514] width 13 height 25
